Goal: Find specific page/section: Find specific page/section

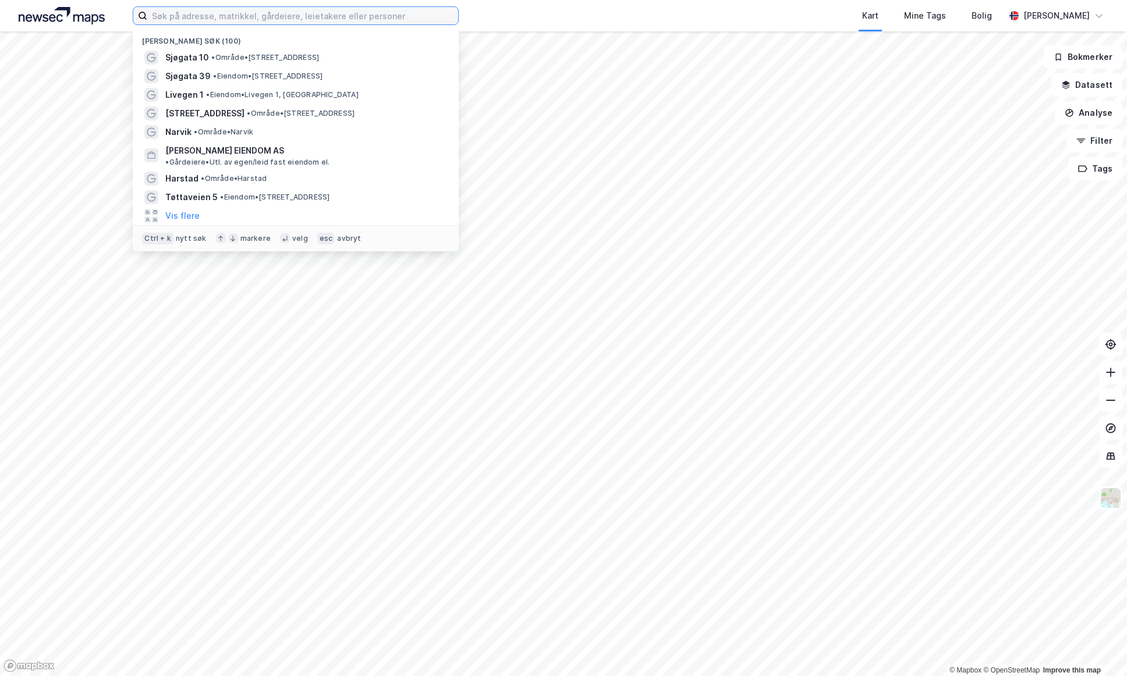
click at [328, 15] on input at bounding box center [302, 15] width 311 height 17
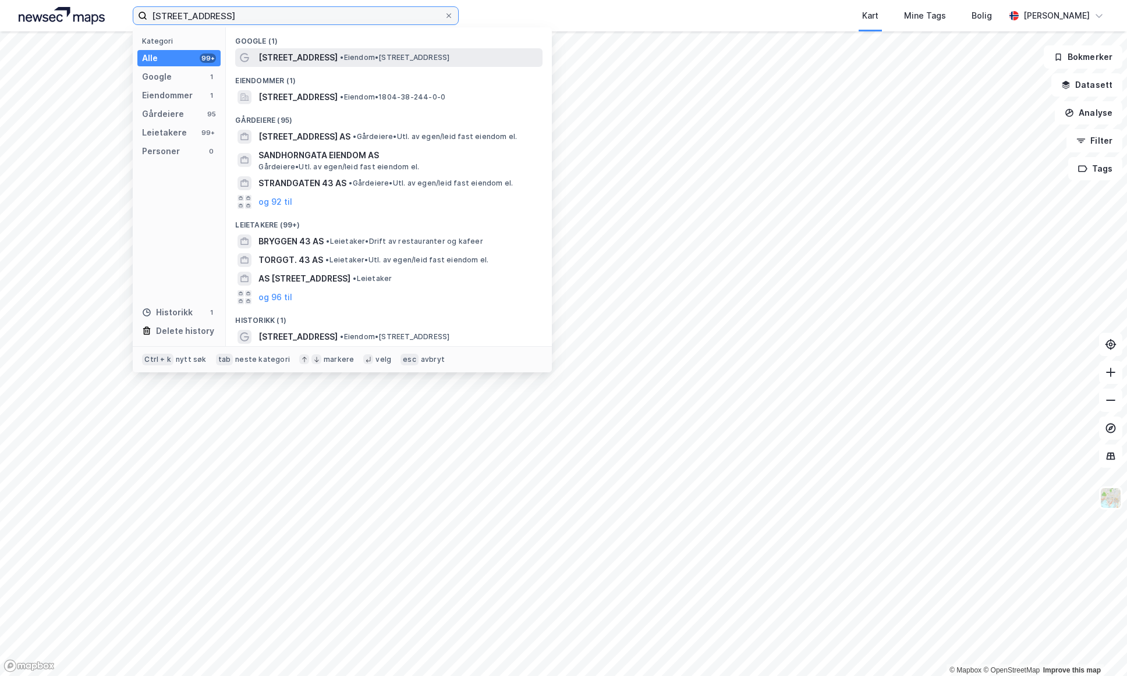
type input "[STREET_ADDRESS]"
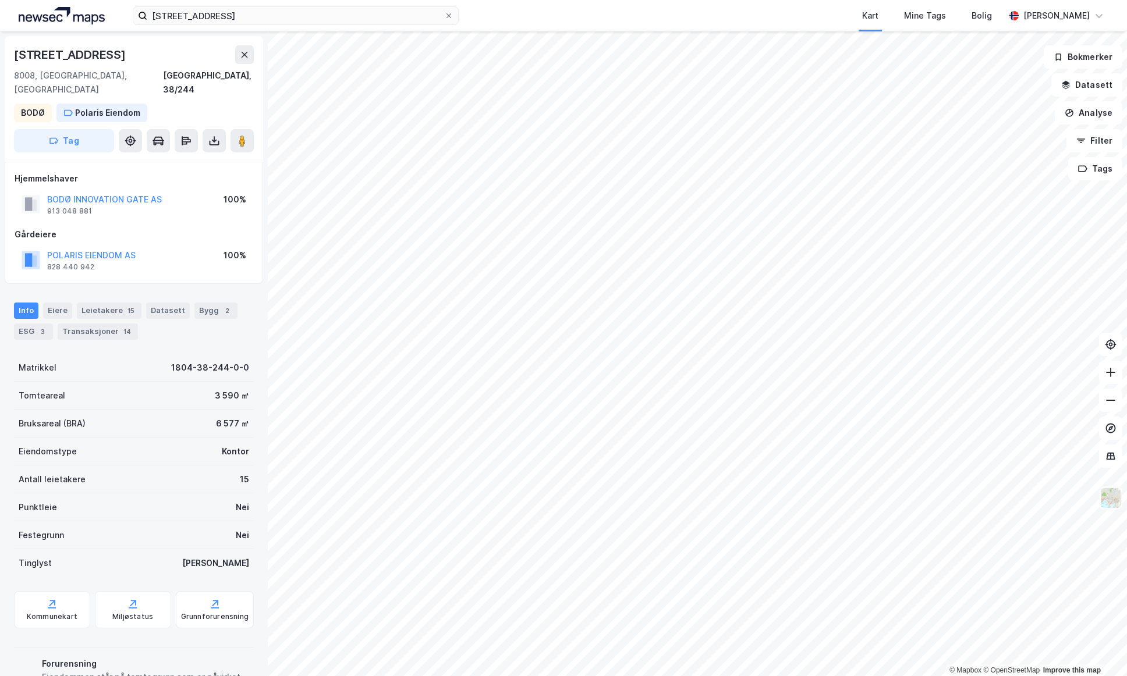
click at [1111, 499] on img at bounding box center [1110, 498] width 22 height 22
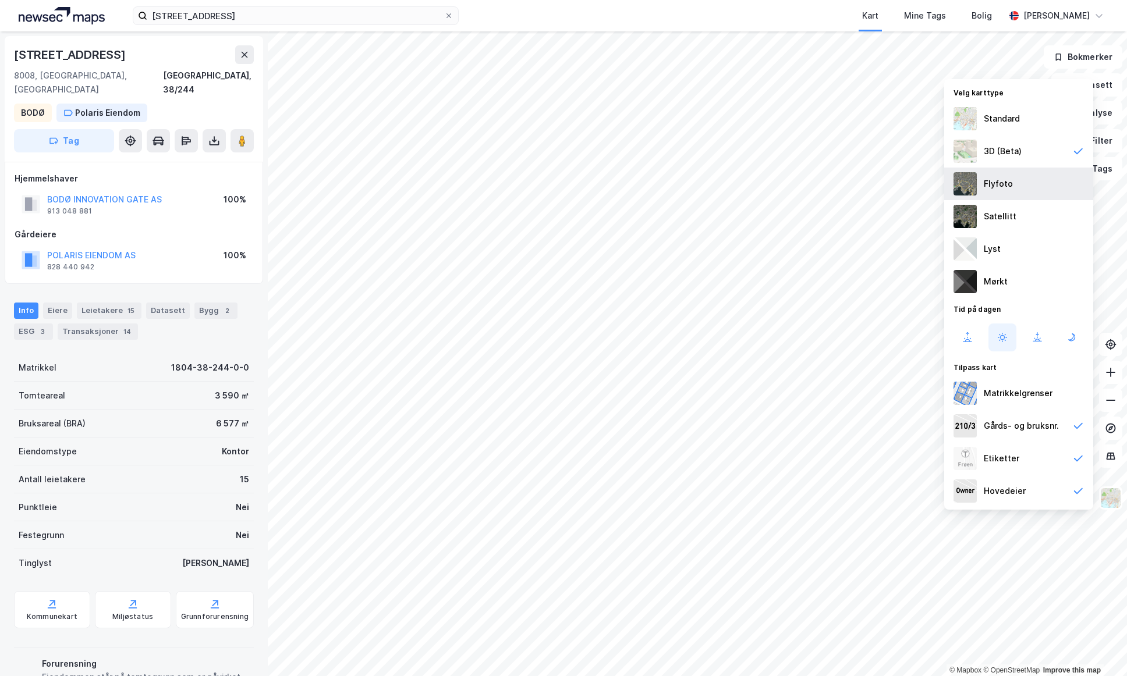
click at [964, 186] on img at bounding box center [964, 183] width 23 height 23
